Goal: Task Accomplishment & Management: Use online tool/utility

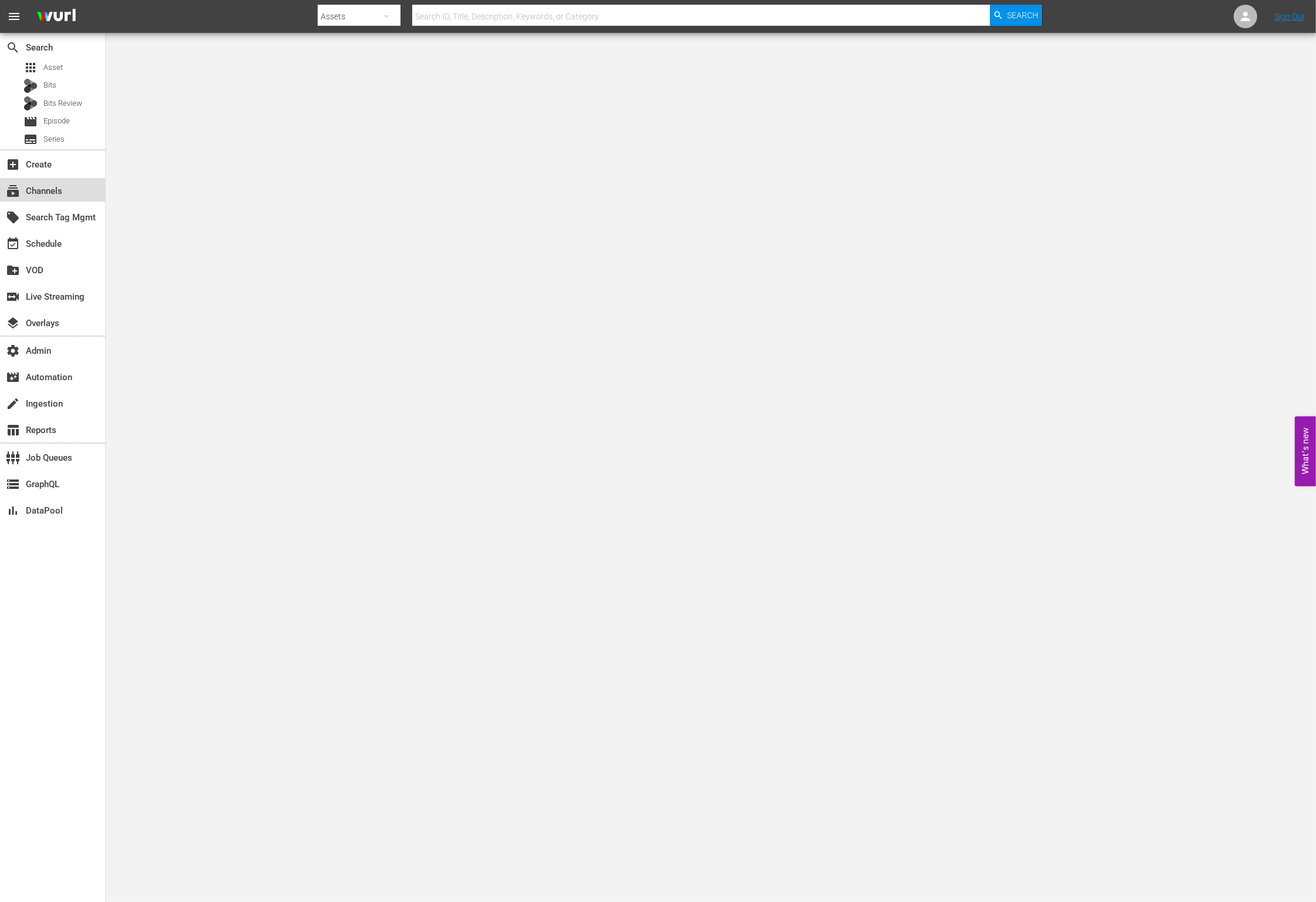
click at [60, 188] on div "subscriptions Channels" at bounding box center [33, 189] width 66 height 10
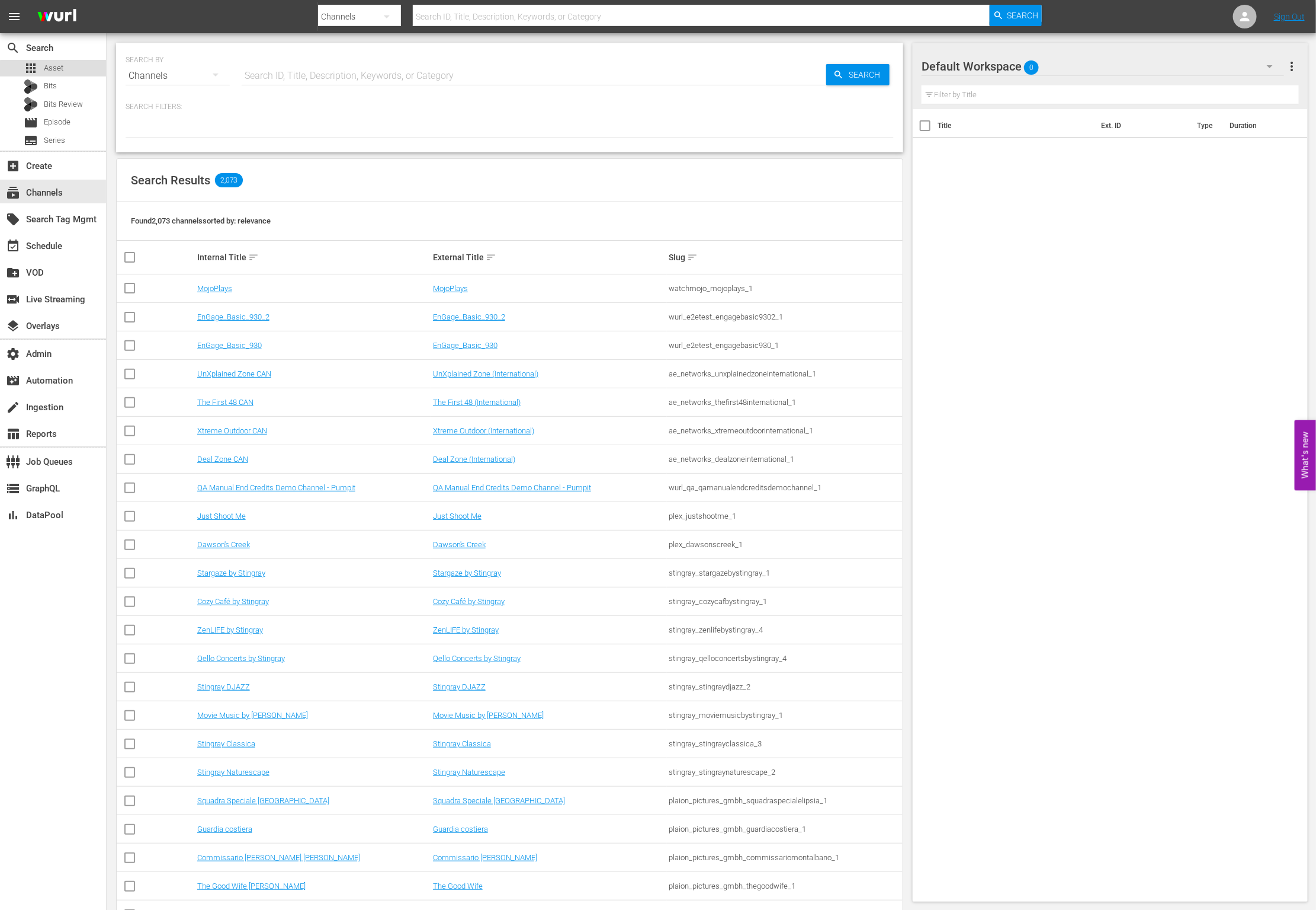
click at [77, 71] on div "apps Asset" at bounding box center [53, 68] width 106 height 17
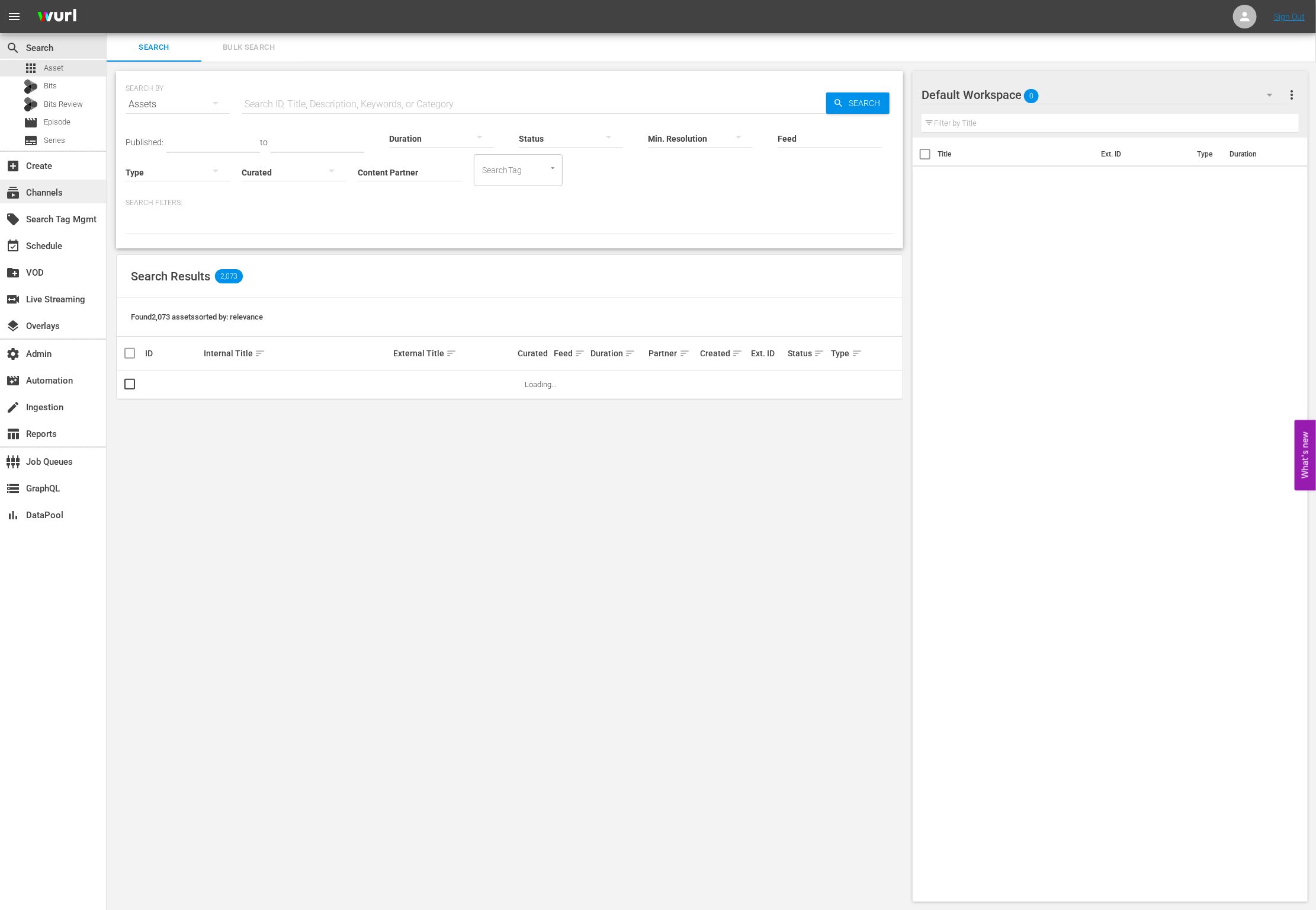
click at [66, 194] on div "subscriptions Channels" at bounding box center [33, 191] width 66 height 10
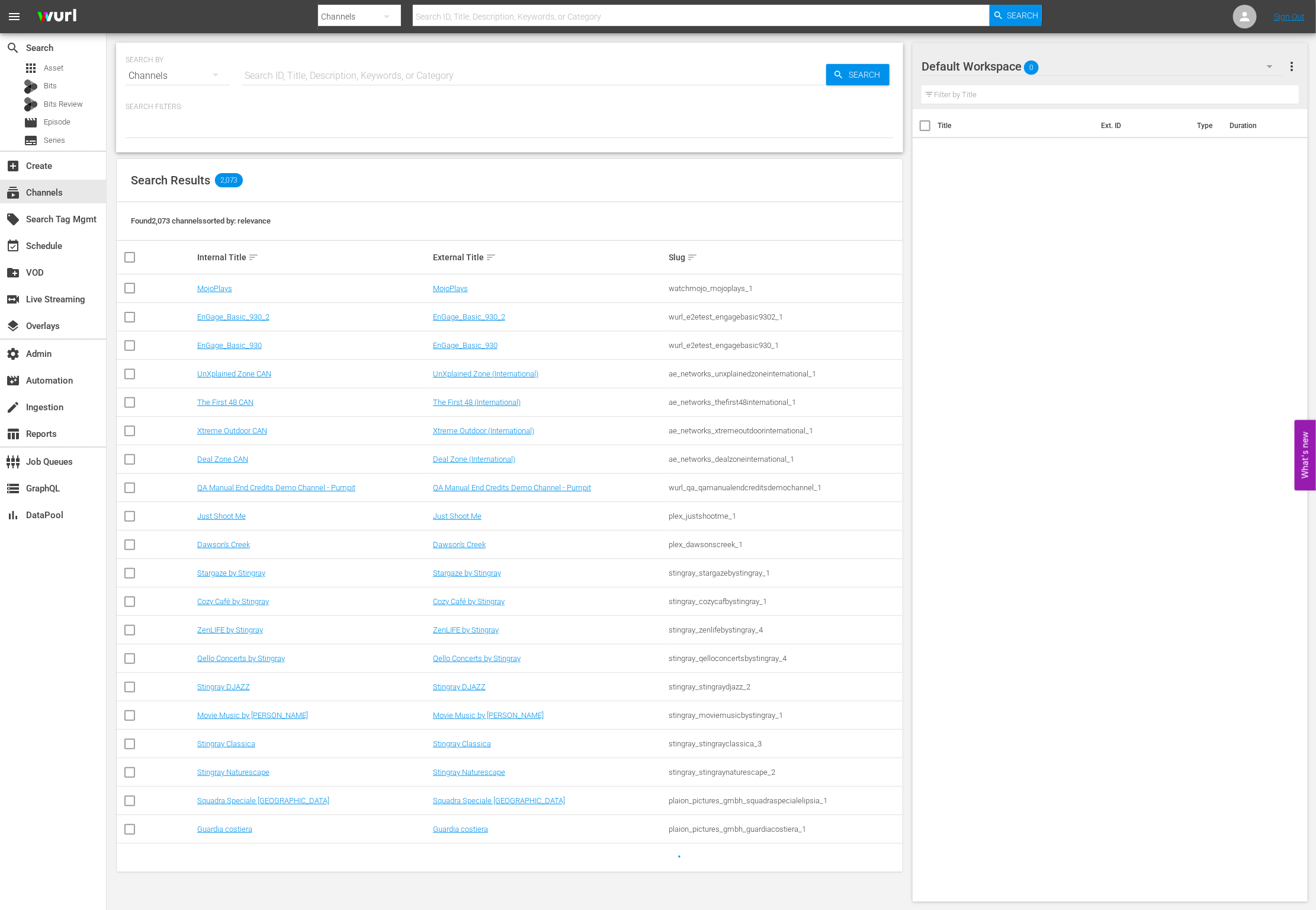
click at [311, 67] on input "text" at bounding box center [534, 76] width 585 height 29
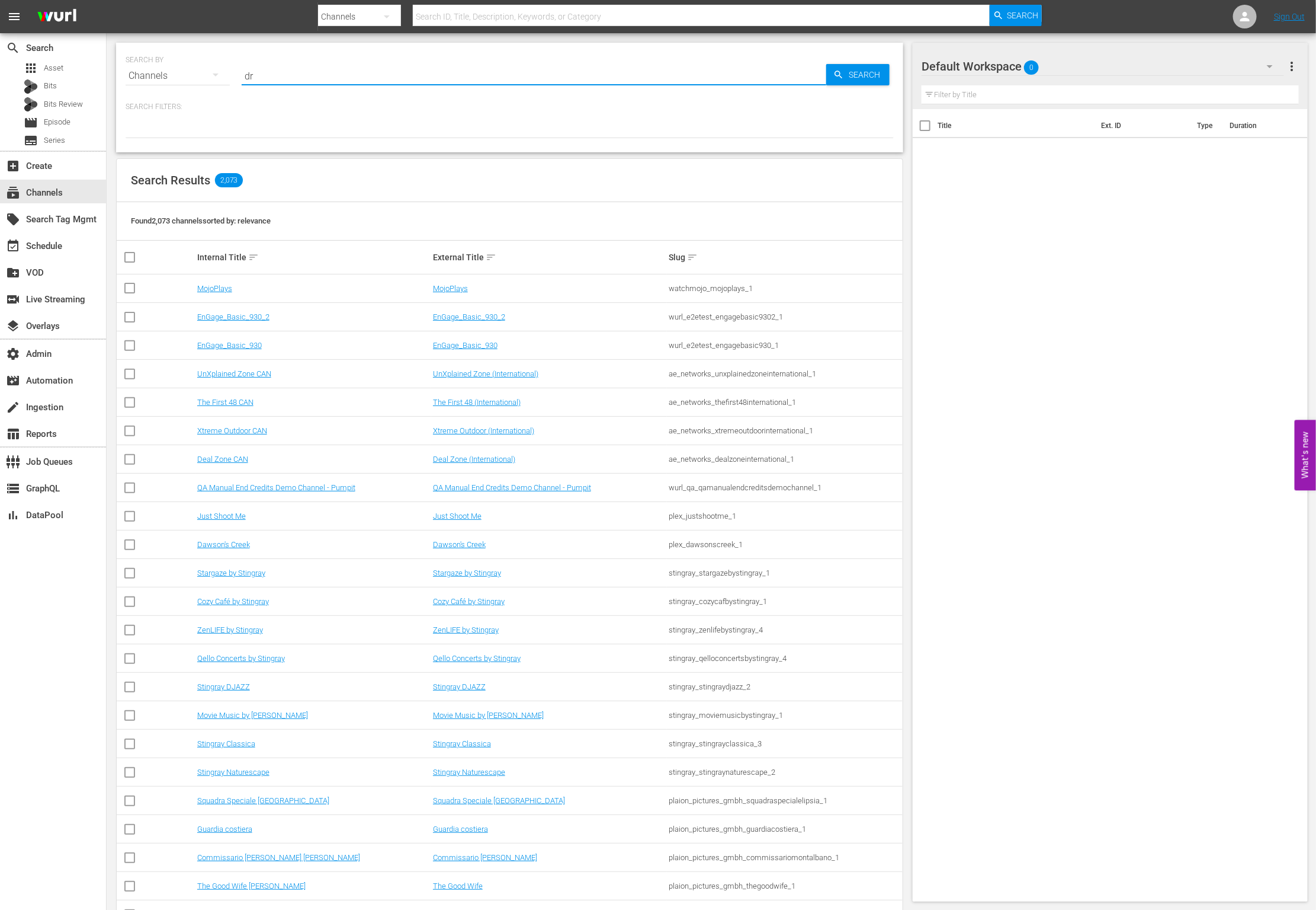
type input "dry"
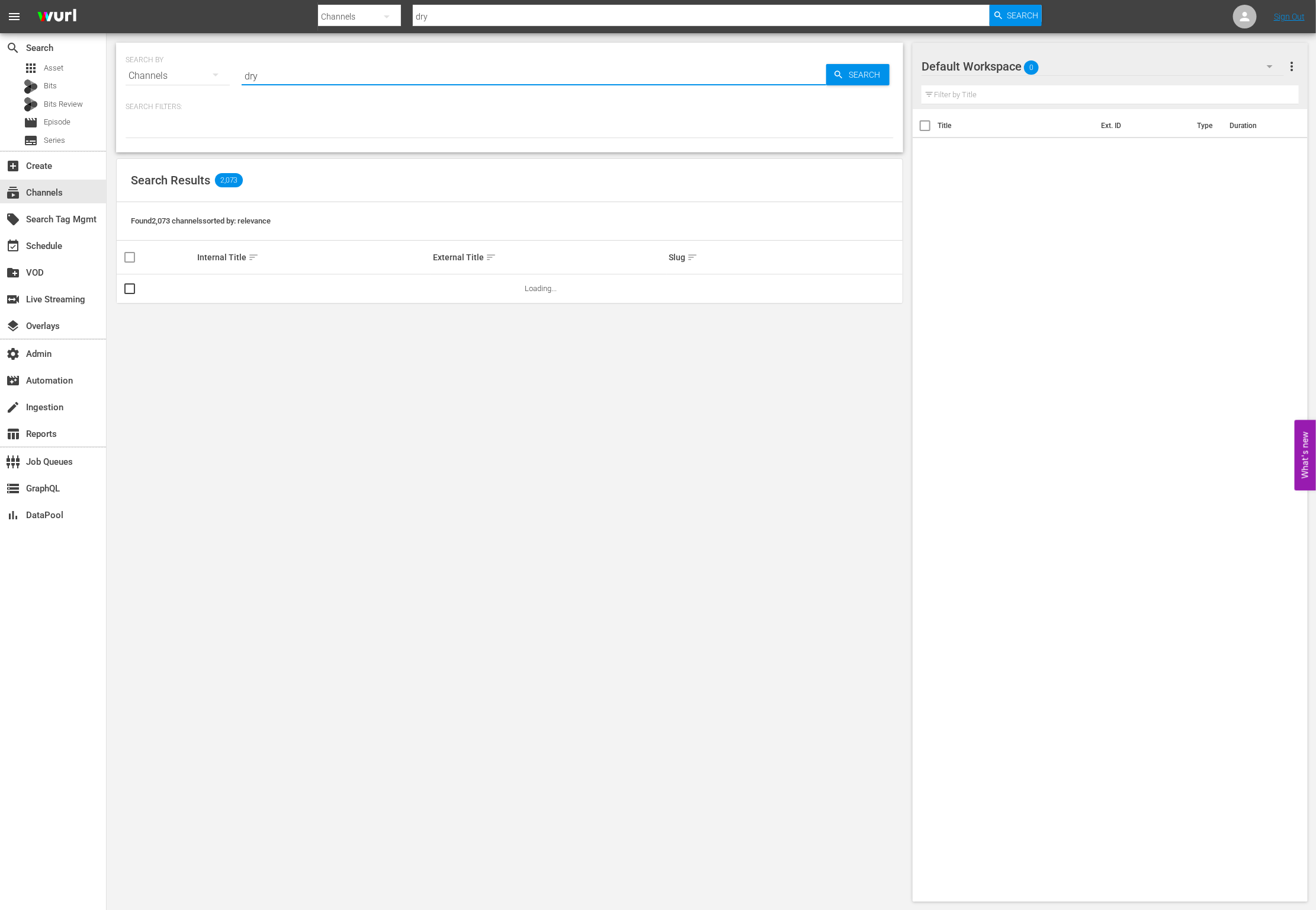
type input "Dry Bar"
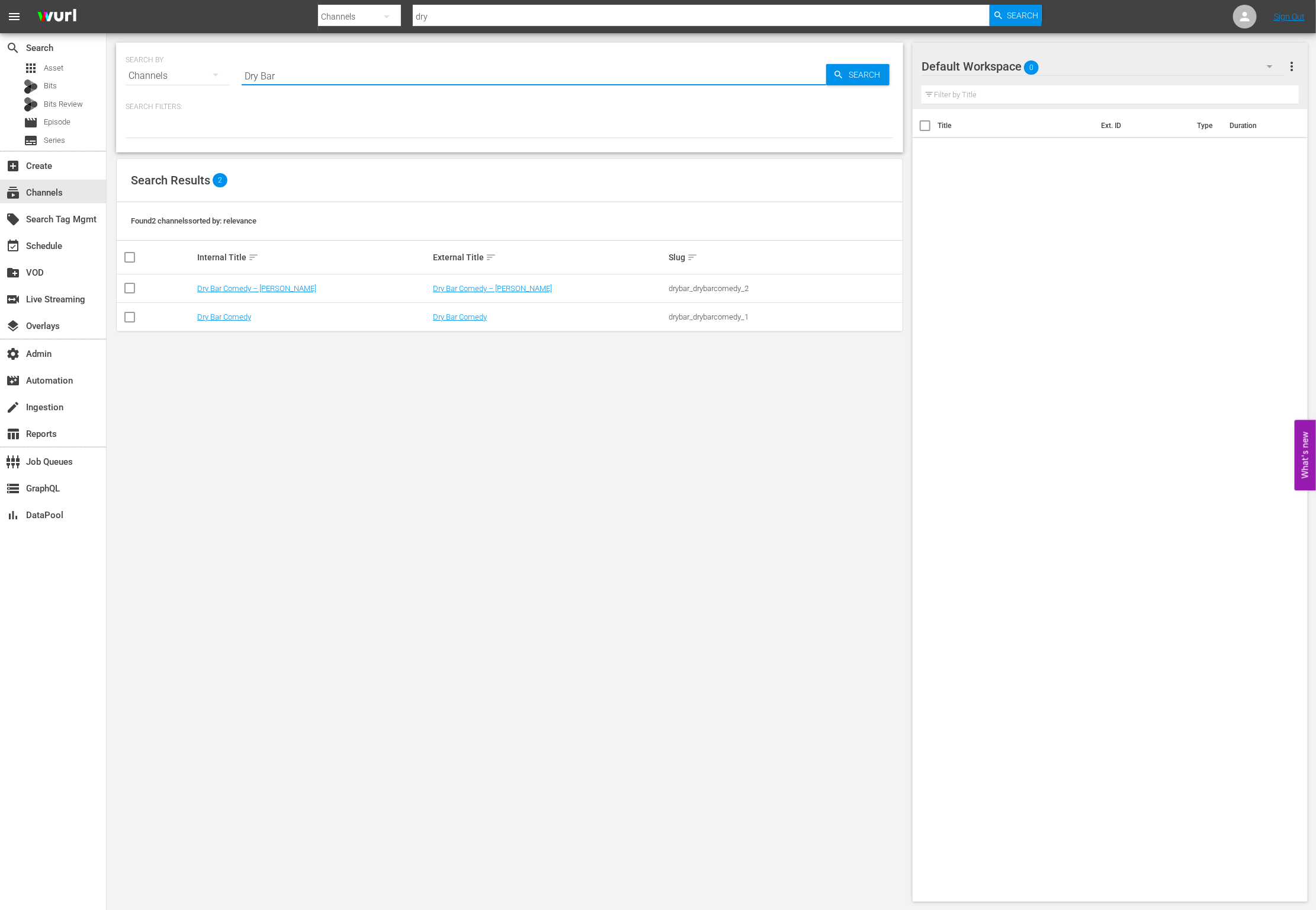
type input "Dry Bar"
click at [467, 321] on link "Dry Bar Comedy" at bounding box center [460, 317] width 54 height 9
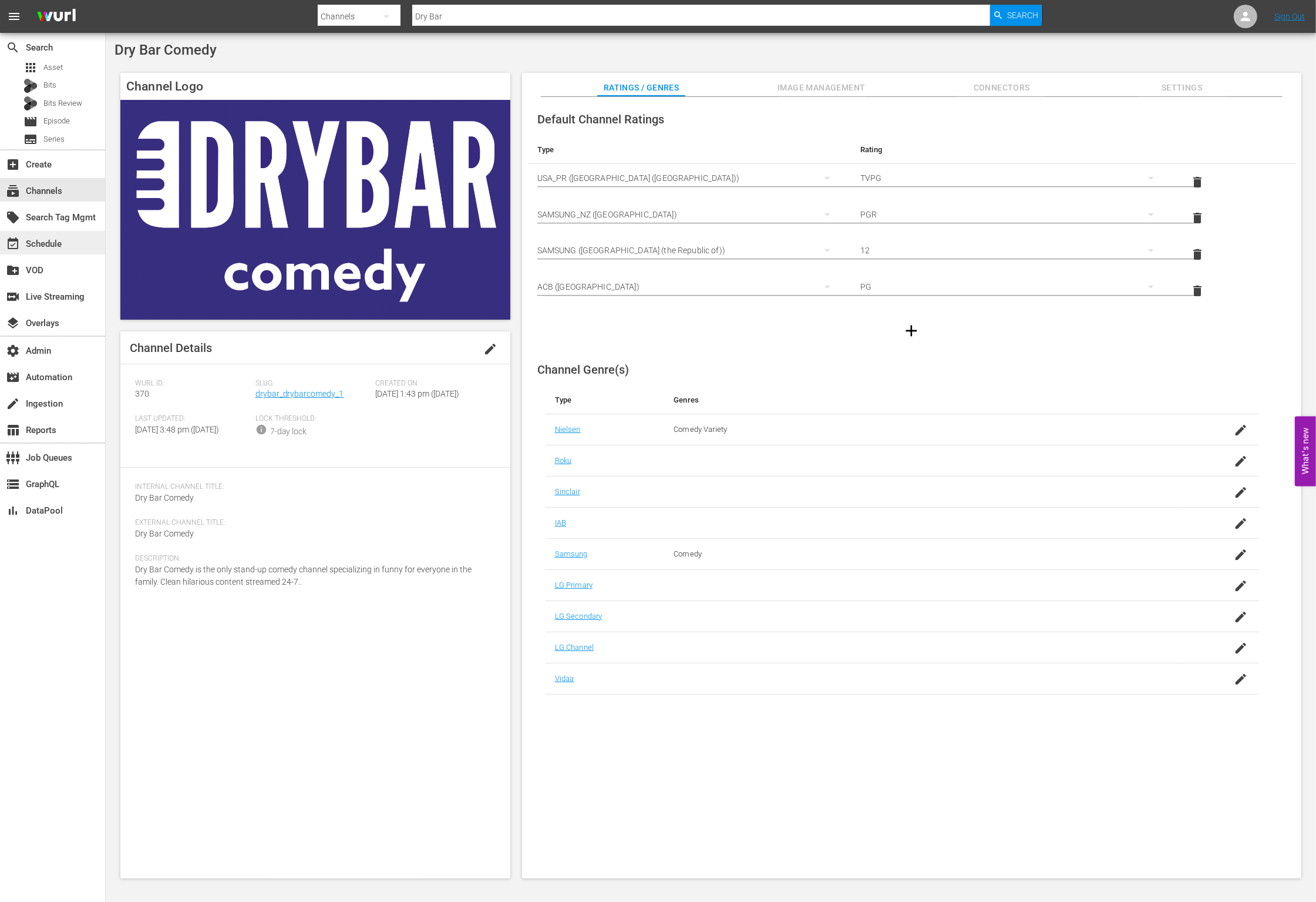
click at [53, 247] on div "event_available Schedule" at bounding box center [33, 242] width 66 height 10
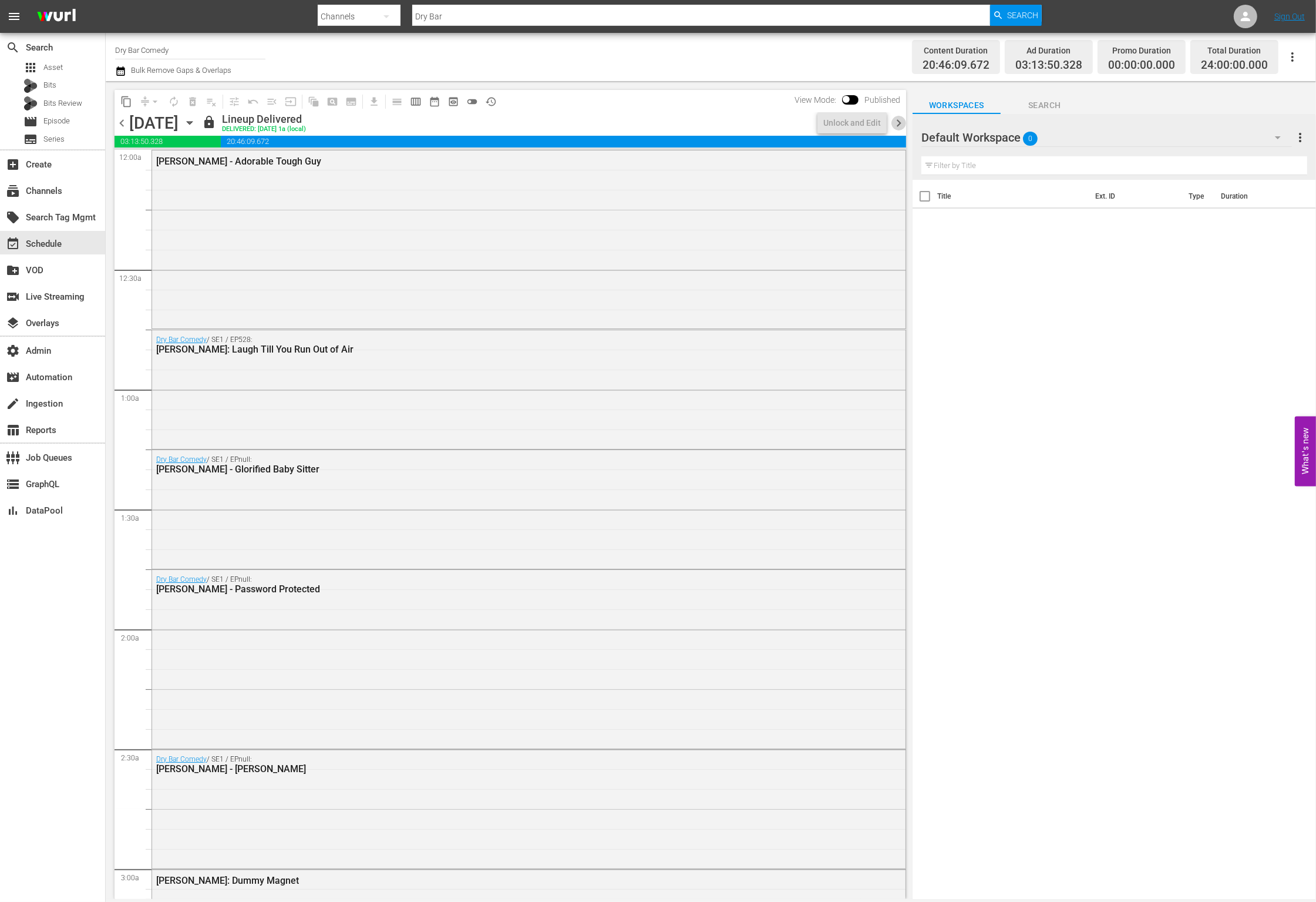
click at [894, 126] on span "chevron_right" at bounding box center [898, 123] width 15 height 15
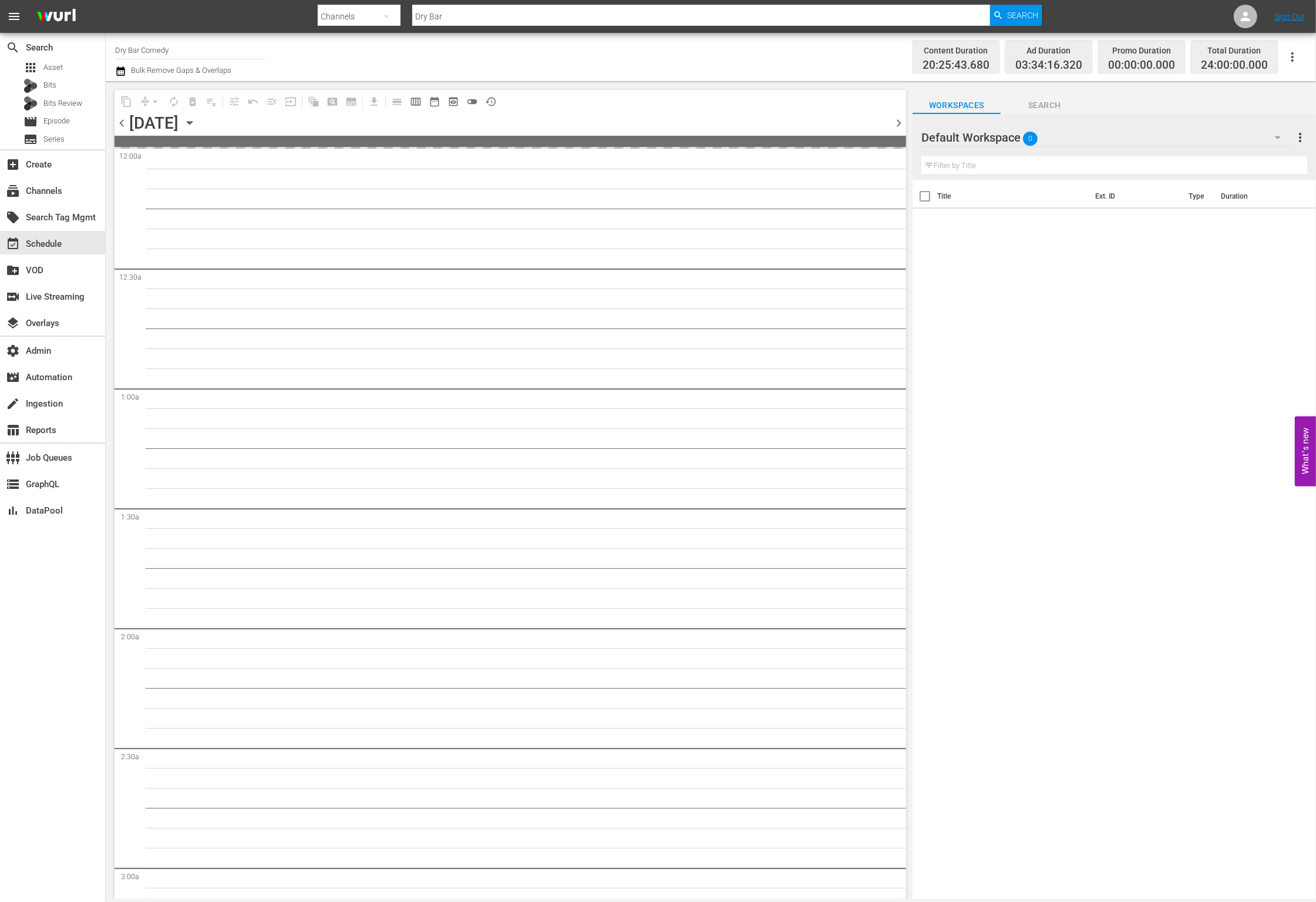
click at [894, 126] on span "chevron_right" at bounding box center [898, 123] width 15 height 15
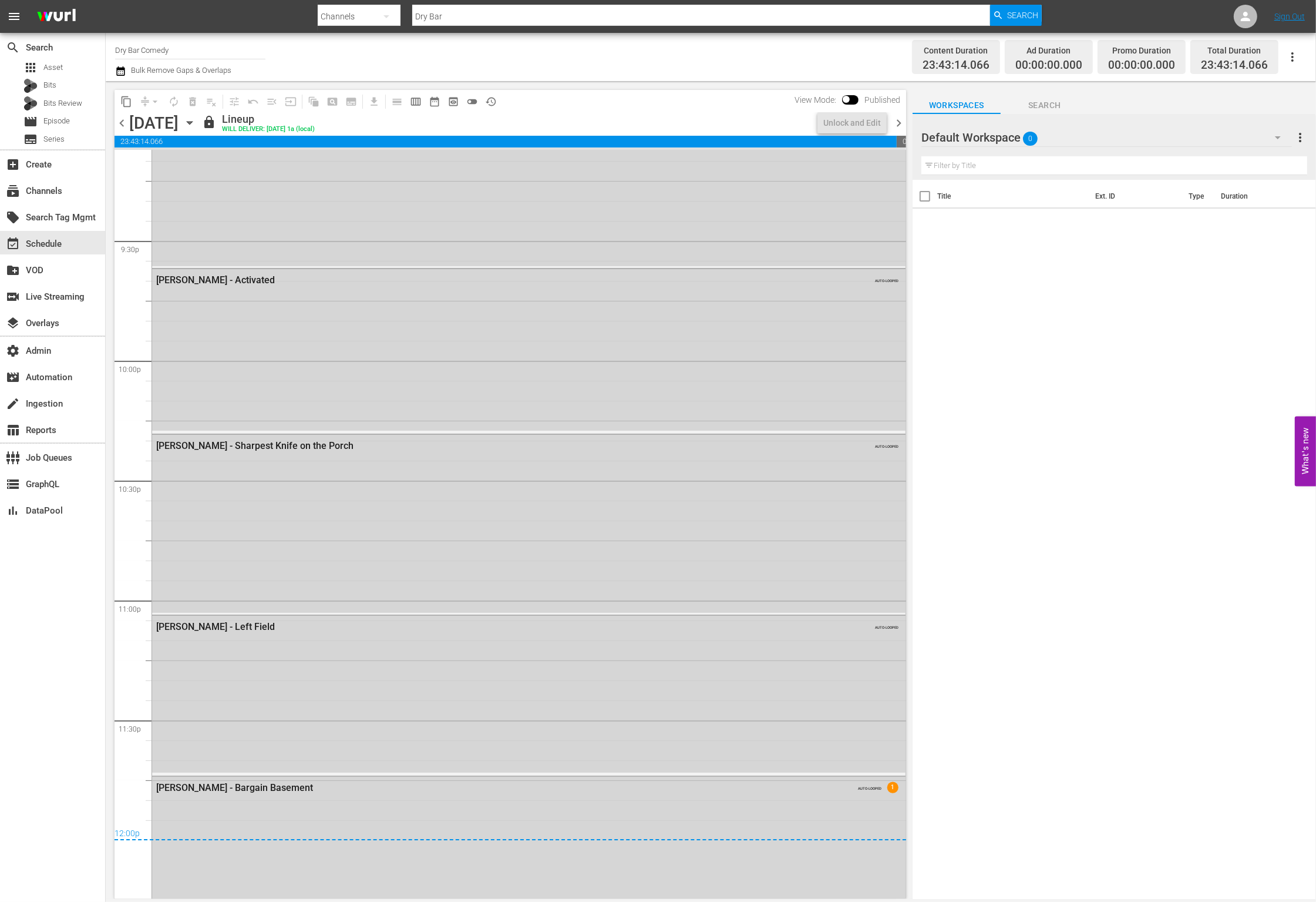
scroll to position [5076, 0]
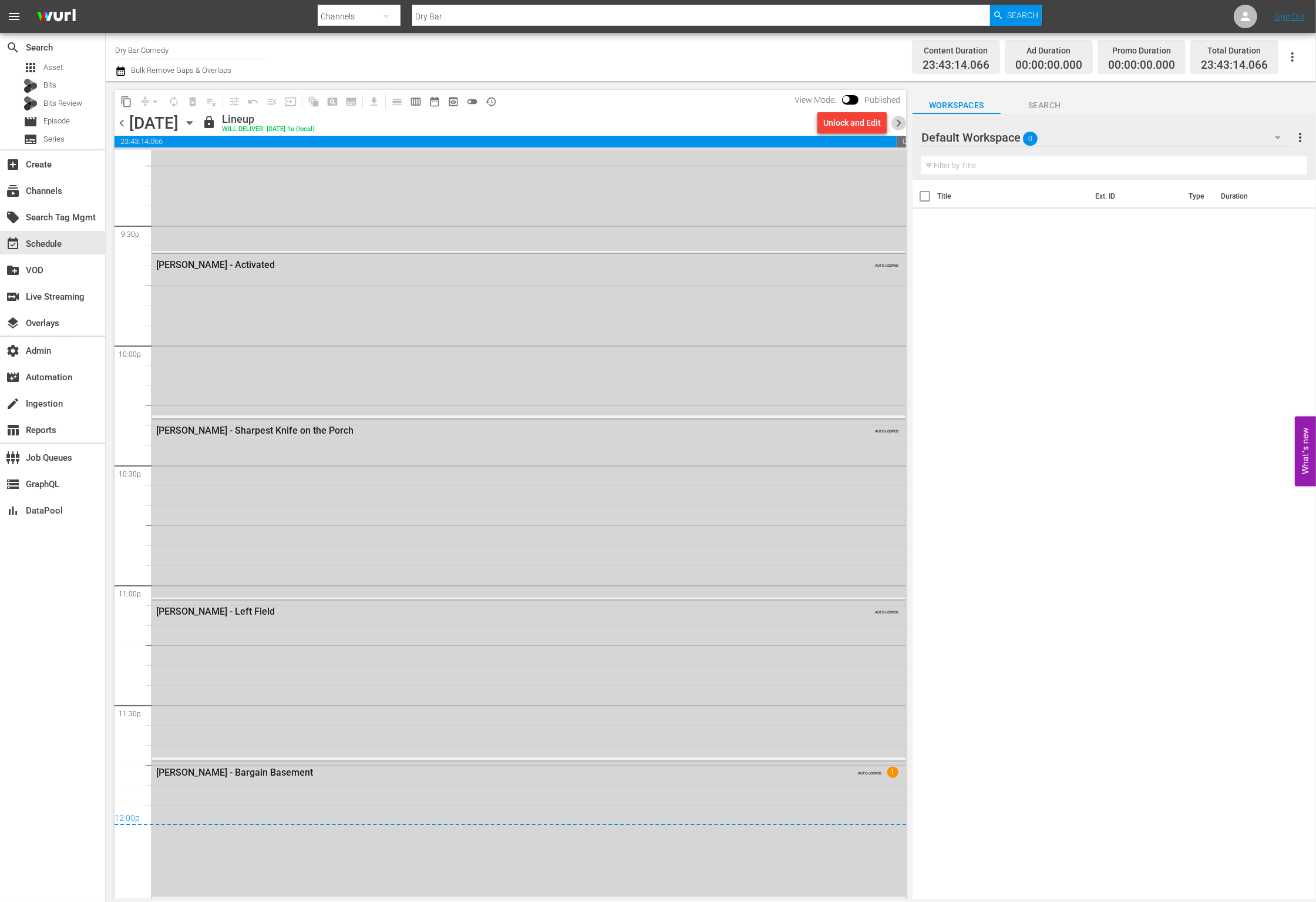
click at [900, 120] on span "chevron_right" at bounding box center [898, 123] width 15 height 15
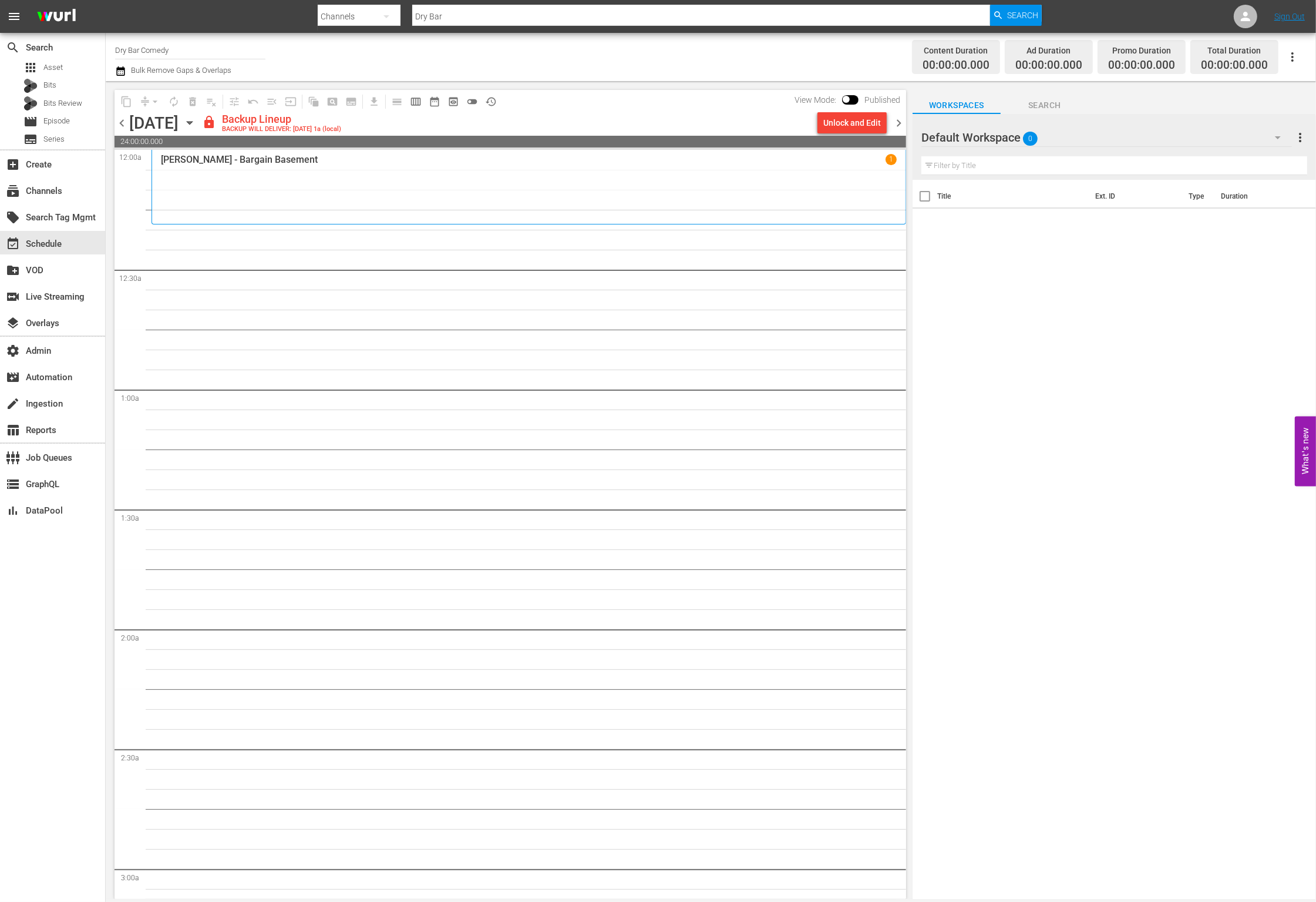
scroll to position [9, 0]
click at [904, 116] on span "chevron_right" at bounding box center [898, 123] width 15 height 15
click at [901, 120] on span "chevron_right" at bounding box center [898, 123] width 15 height 15
